Goal: Task Accomplishment & Management: Use online tool/utility

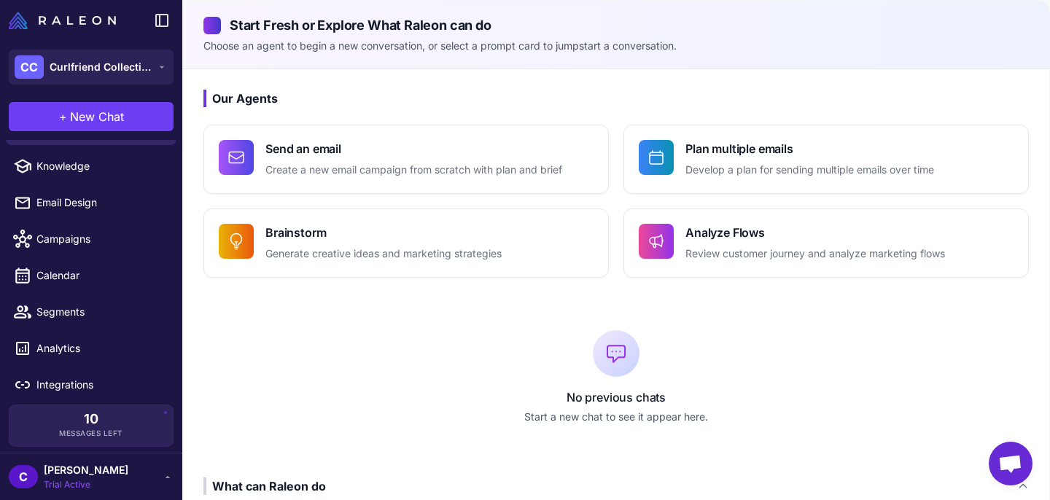
scroll to position [33, 0]
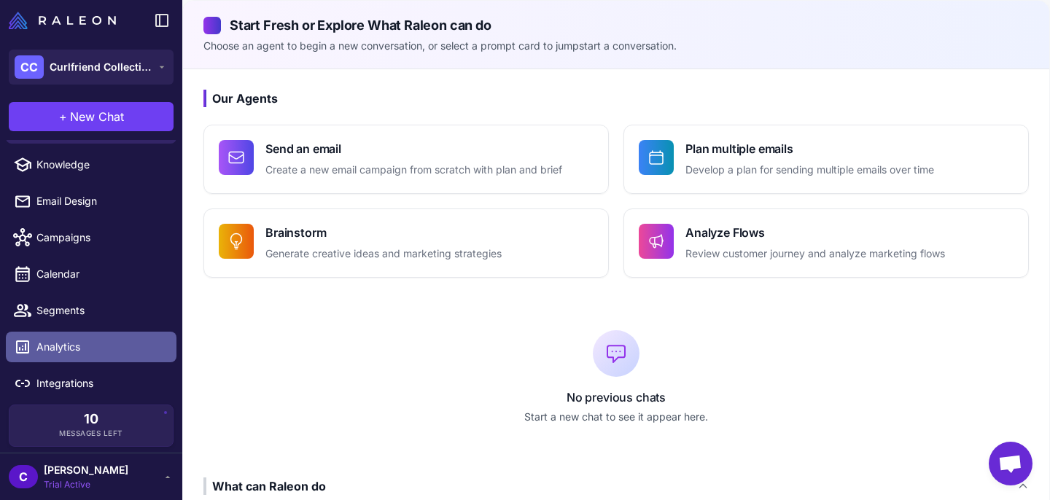
click at [88, 340] on span "Analytics" at bounding box center [100, 347] width 128 height 16
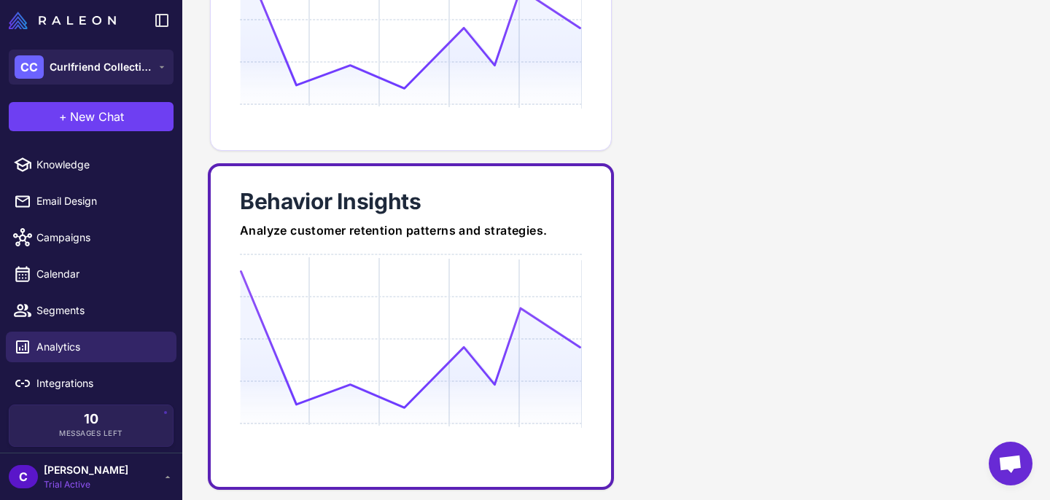
click at [360, 252] on link "Behavior Insights Analyze customer retention patterns and strategies." at bounding box center [411, 326] width 406 height 327
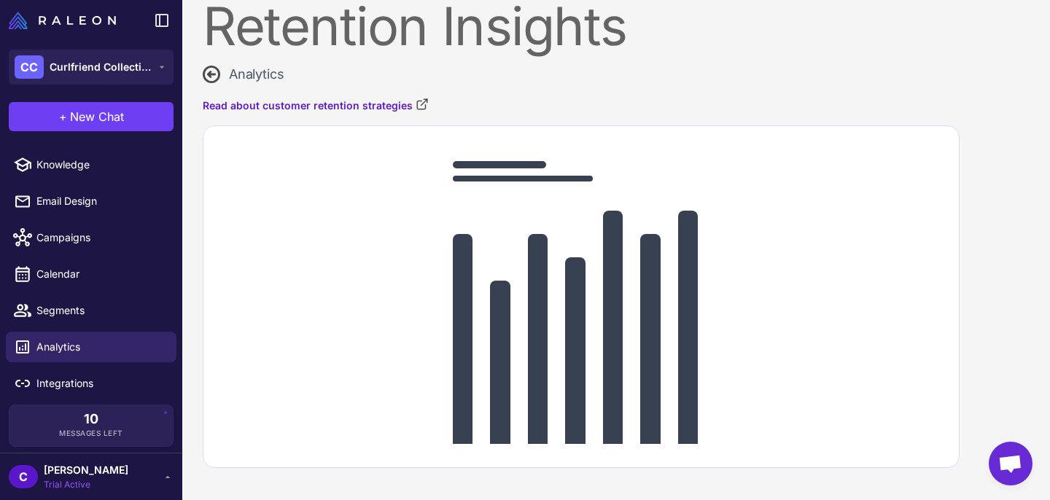
scroll to position [20, 0]
click at [106, 312] on span "Segments" at bounding box center [100, 311] width 128 height 16
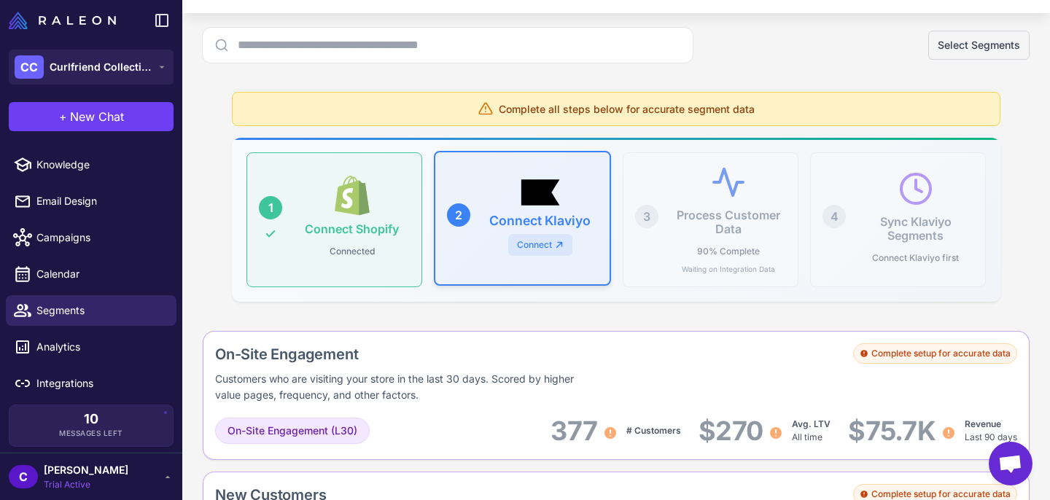
scroll to position [72, 0]
click at [532, 249] on link "Connect" at bounding box center [540, 245] width 64 height 22
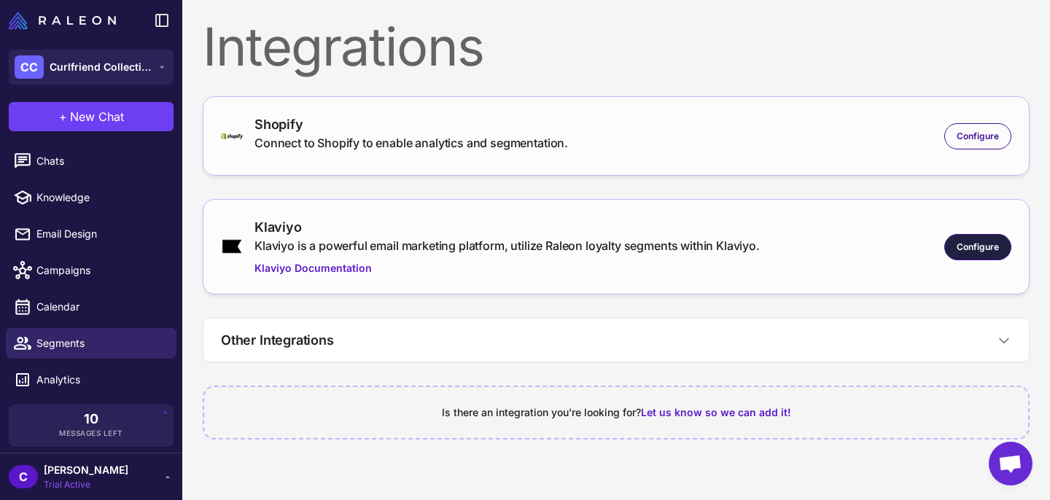
click at [965, 252] on span "Configure" at bounding box center [978, 247] width 42 height 13
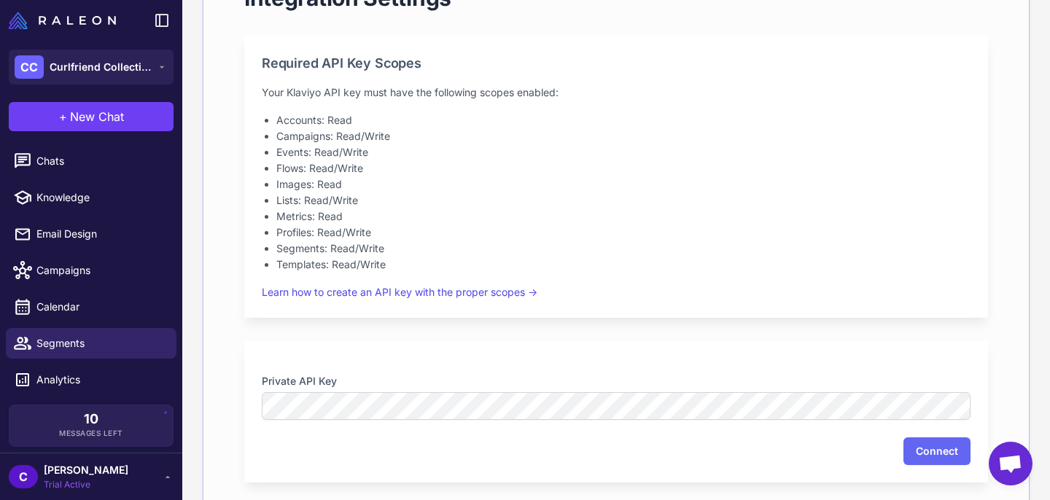
scroll to position [306, 0]
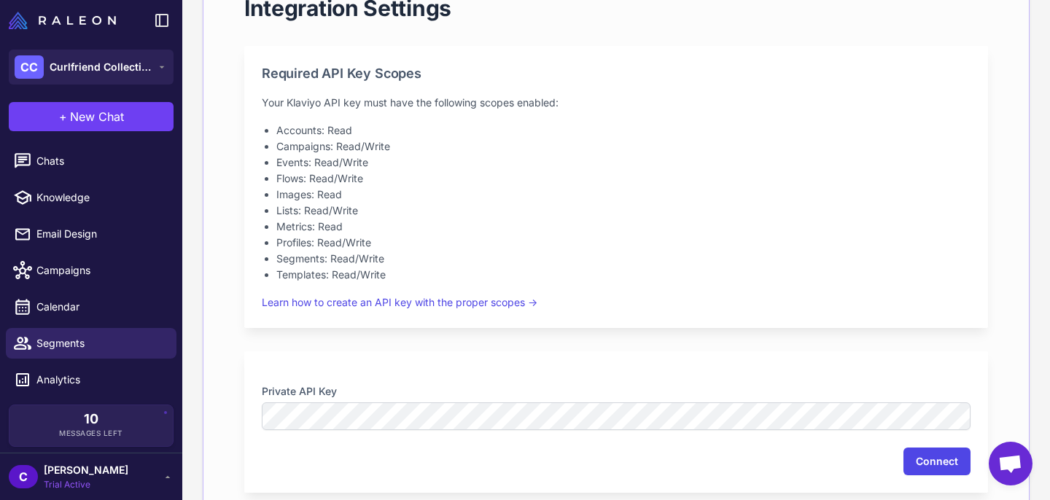
click at [938, 467] on button "Connect" at bounding box center [936, 462] width 67 height 28
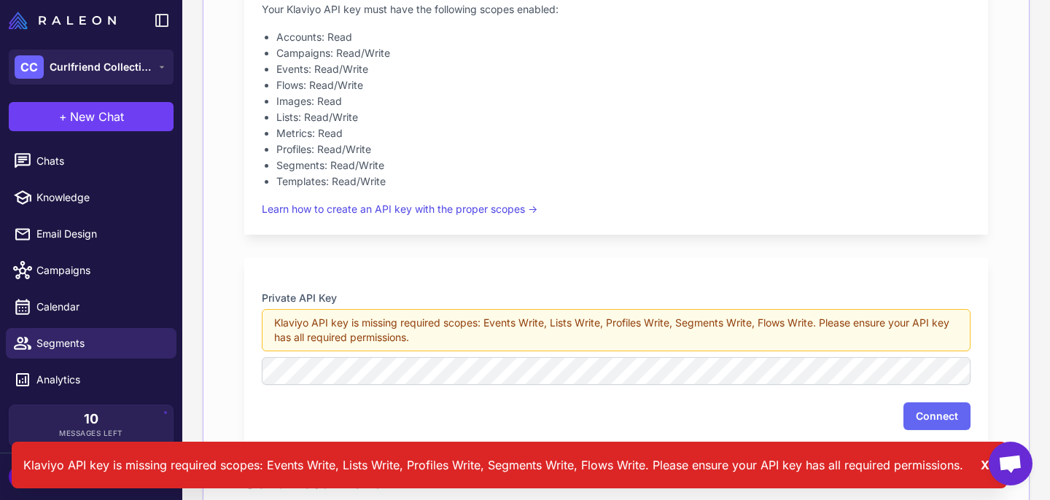
scroll to position [424, 0]
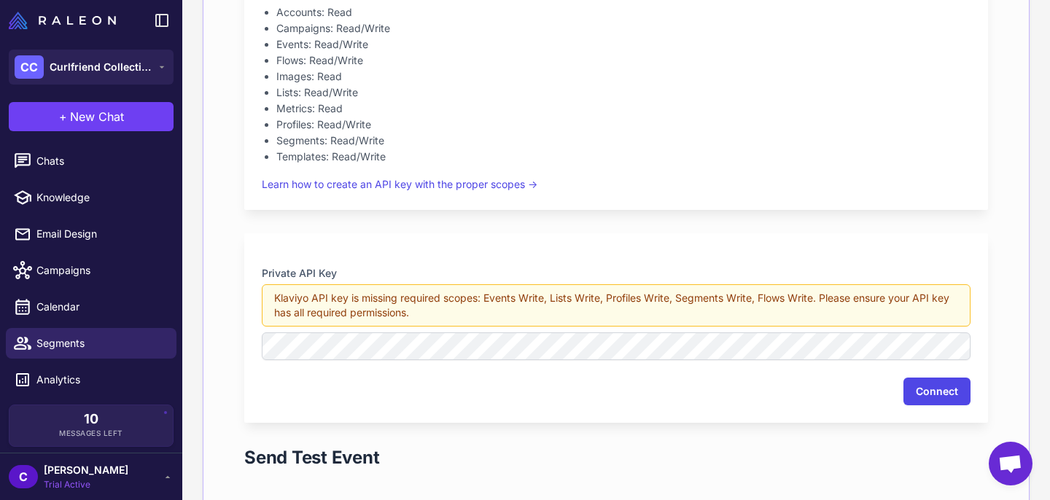
click at [946, 397] on button "Connect" at bounding box center [936, 392] width 67 height 28
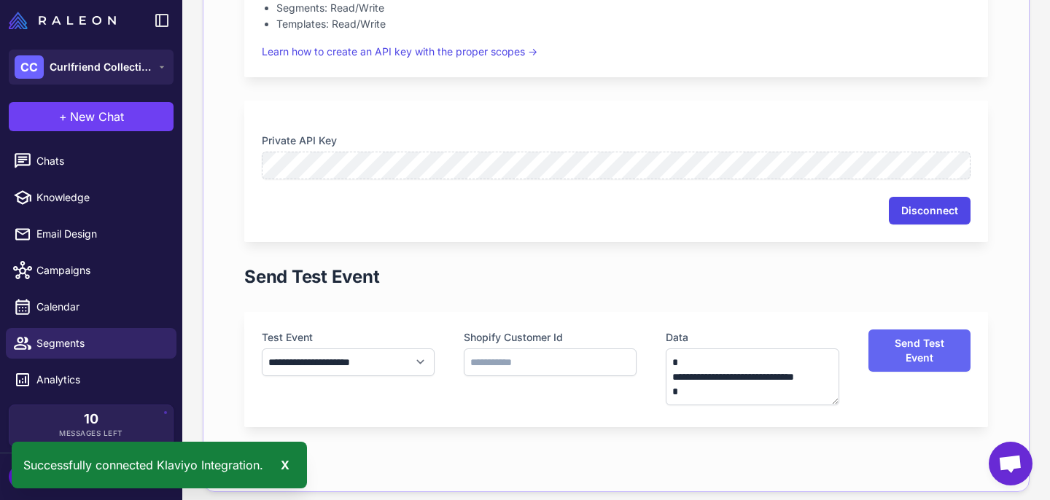
scroll to position [562, 0]
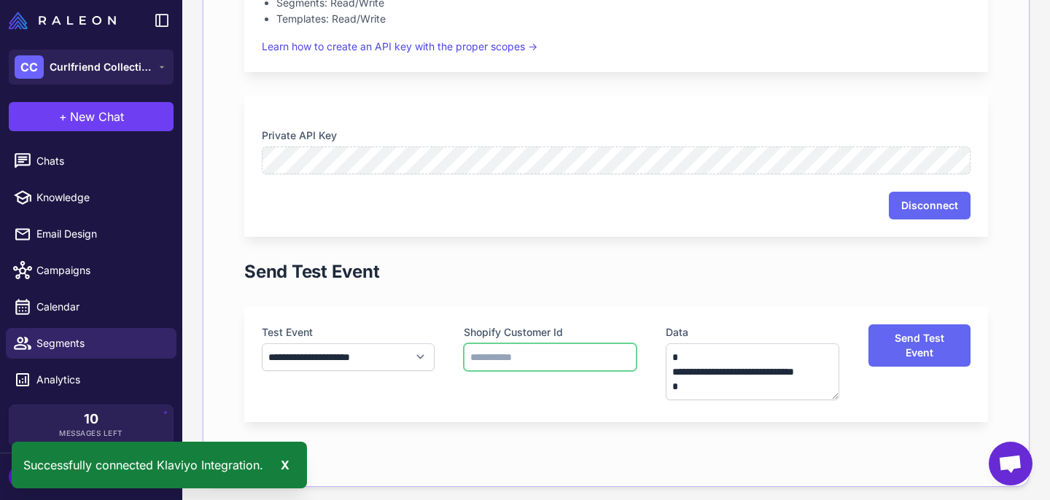
click at [504, 362] on input "text" at bounding box center [550, 357] width 173 height 28
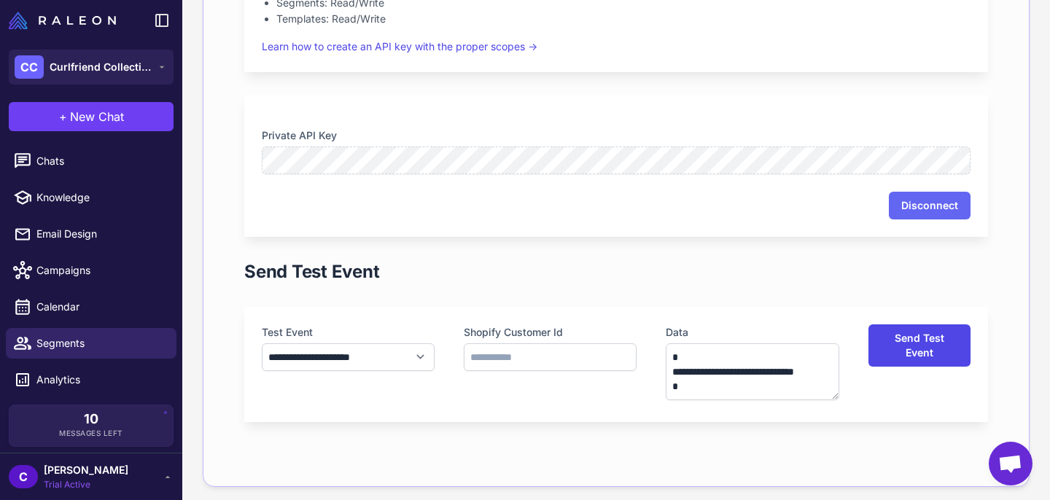
click at [912, 352] on button "Send Test Event" at bounding box center [919, 345] width 102 height 42
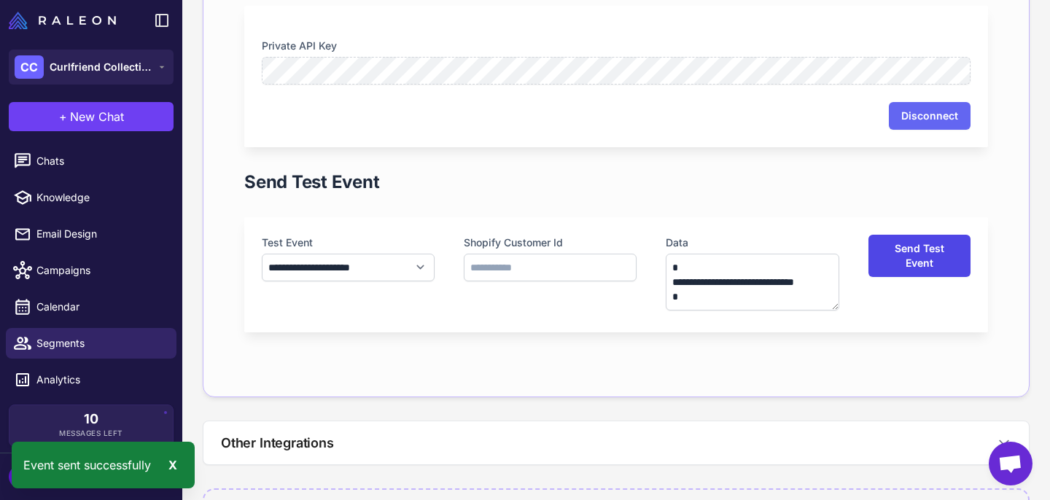
scroll to position [720, 0]
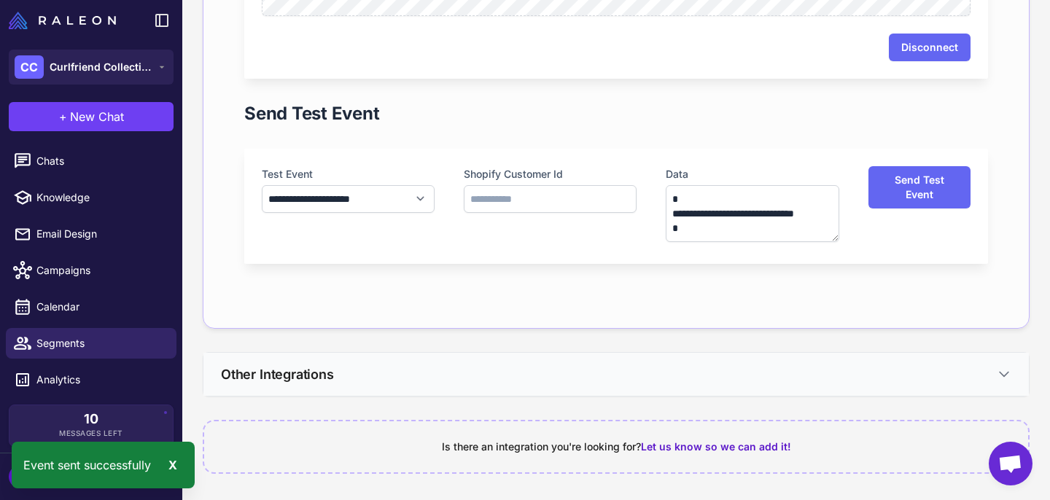
click at [998, 380] on icon at bounding box center [1004, 374] width 15 height 15
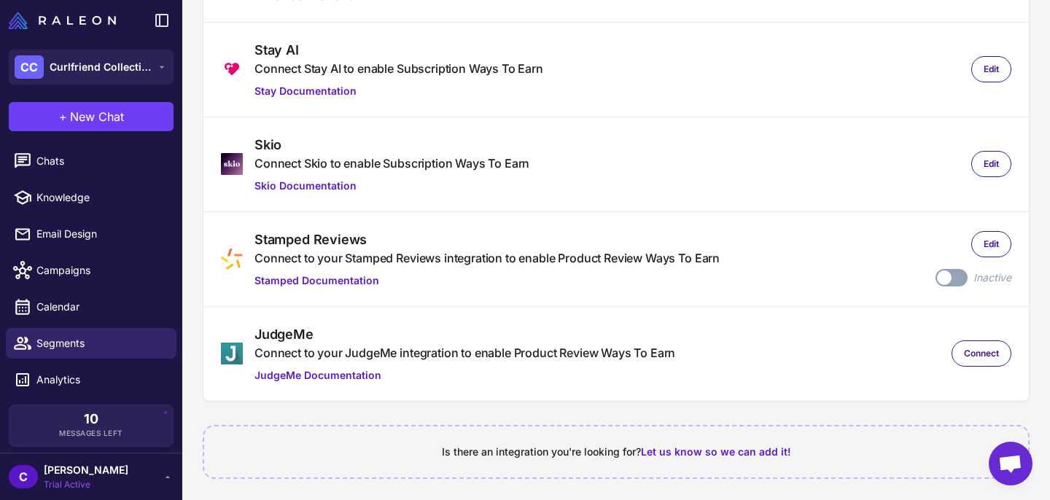
scroll to position [1384, 0]
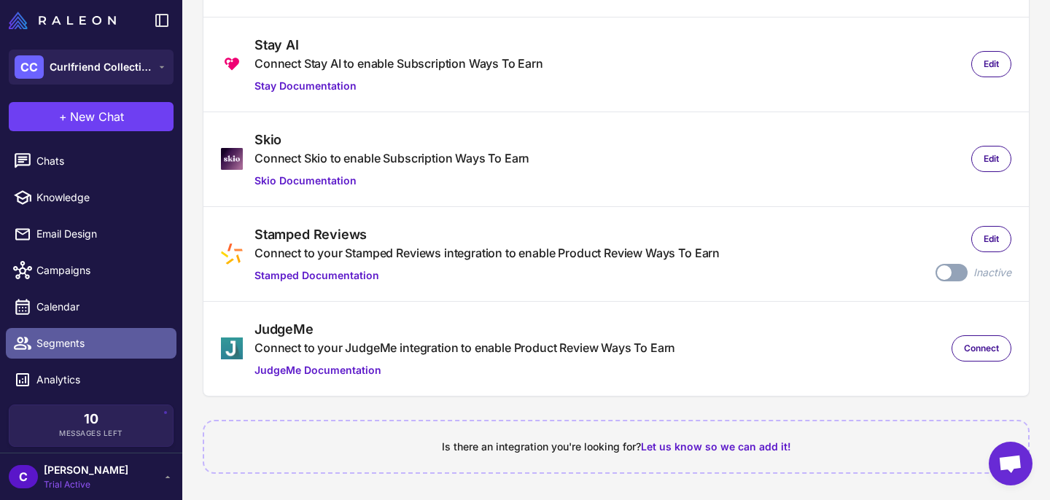
click at [76, 345] on span "Segments" at bounding box center [100, 343] width 128 height 16
